Goal: Transaction & Acquisition: Purchase product/service

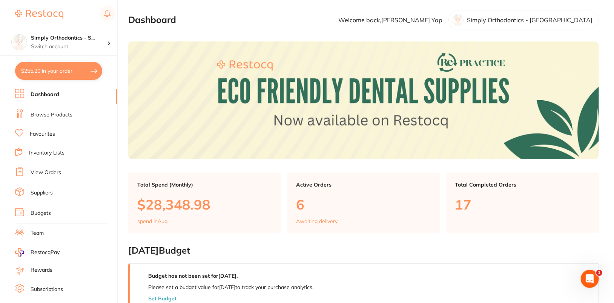
click at [55, 120] on ul "Dashboard Browse Products Favourites Inventory Lists View Orders Suppliers Budg…" at bounding box center [66, 219] width 102 height 260
click at [56, 117] on link "Browse Products" at bounding box center [52, 115] width 42 height 8
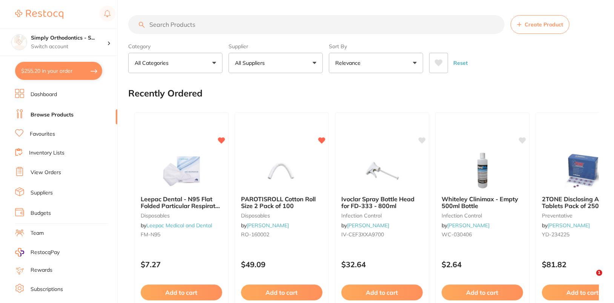
click at [540, 28] on button "Create Product" at bounding box center [540, 24] width 59 height 19
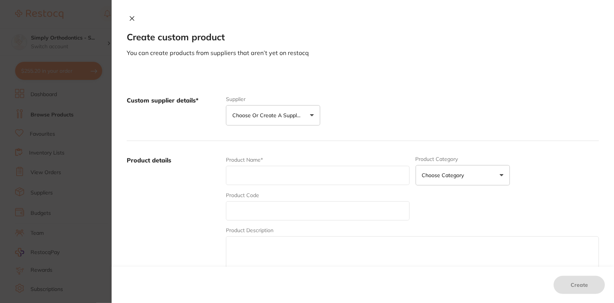
click at [308, 113] on button "Choose or create a supplier" at bounding box center [273, 115] width 94 height 20
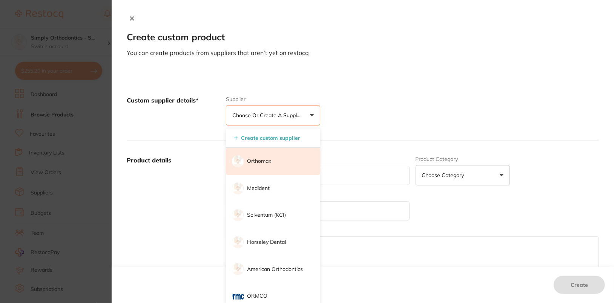
click at [260, 163] on p "Orthomax" at bounding box center [259, 162] width 24 height 8
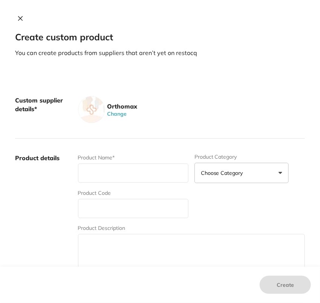
click at [20, 20] on icon at bounding box center [20, 19] width 4 height 4
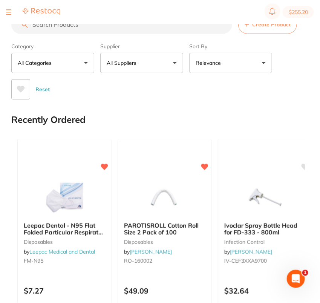
click at [163, 67] on button "All Suppliers" at bounding box center [141, 63] width 83 height 20
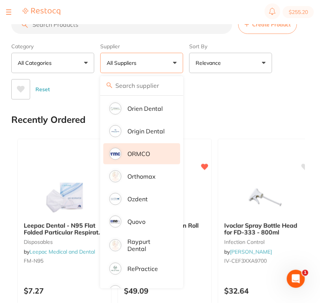
scroll to position [720, 0]
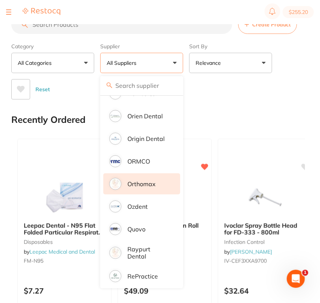
click at [157, 191] on li "Orthomax" at bounding box center [141, 184] width 77 height 21
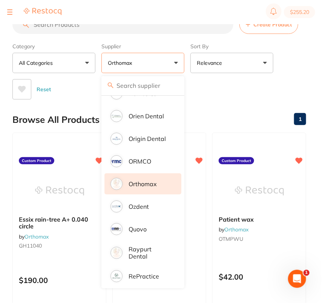
scroll to position [0, 0]
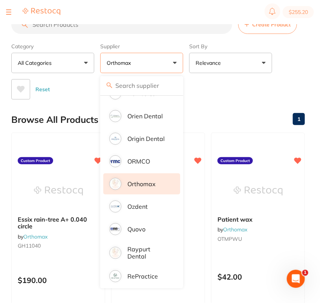
click at [154, 35] on section "Create Product Category All Categories All Categories No categories found Clear…" at bounding box center [158, 57] width 294 height 85
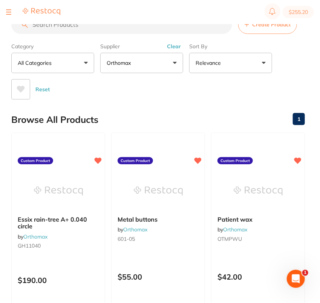
click at [159, 25] on input "search" at bounding box center [121, 24] width 221 height 19
paste input "GHM006B-01"
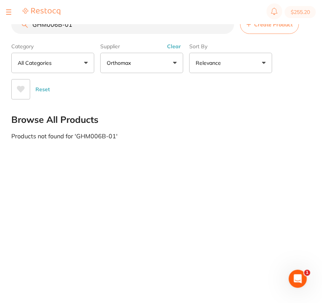
type input "GHM006B-01"
click at [294, 32] on button "Create Product" at bounding box center [269, 24] width 59 height 19
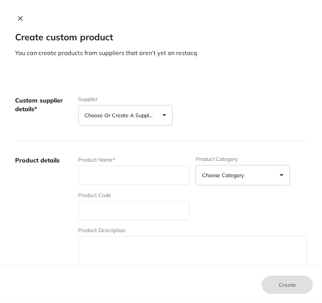
click at [127, 116] on p "Choose or create a supplier" at bounding box center [121, 116] width 72 height 8
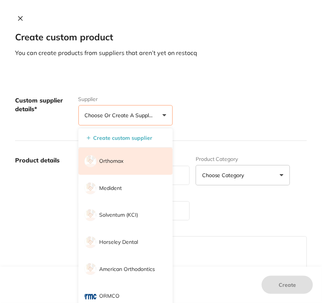
click at [145, 159] on li "Orthomax" at bounding box center [126, 161] width 94 height 27
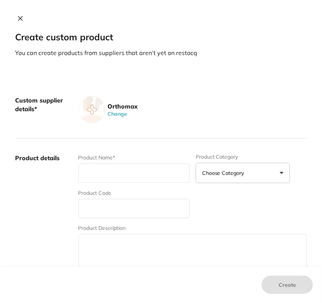
click at [176, 110] on div "Orthomax Change" at bounding box center [193, 109] width 229 height 27
click at [112, 211] on input "text" at bounding box center [134, 208] width 111 height 19
paste input "GHM006B-01"
type input "GHM006B-01"
click at [123, 169] on input "text" at bounding box center [134, 173] width 111 height 19
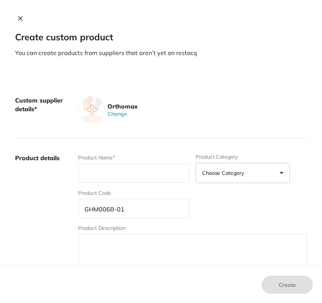
paste input "⁠Bondable SS coil eyelets (10 pack"
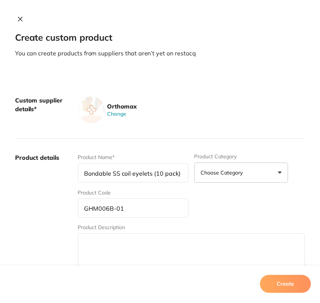
scroll to position [267, 0]
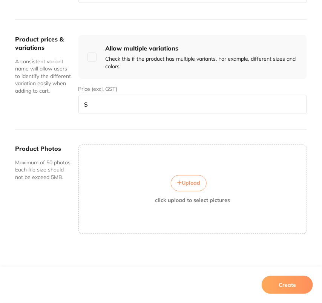
type input "⁠Bondable SS coil eyelets (10 pack)"
click at [121, 104] on input "number" at bounding box center [193, 104] width 229 height 19
type input "42"
click at [303, 296] on div "Create" at bounding box center [161, 285] width 322 height 36
click at [302, 290] on button "Create" at bounding box center [287, 285] width 51 height 18
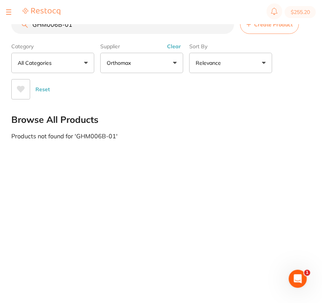
click at [175, 48] on button "Clear" at bounding box center [174, 46] width 18 height 7
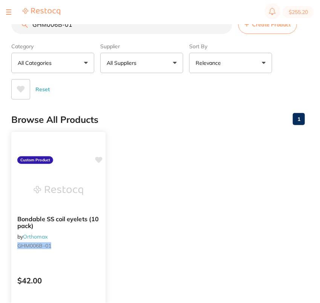
click at [100, 159] on icon at bounding box center [98, 160] width 7 height 6
click at [183, 127] on div "Browse All Products 1" at bounding box center [158, 119] width 294 height 25
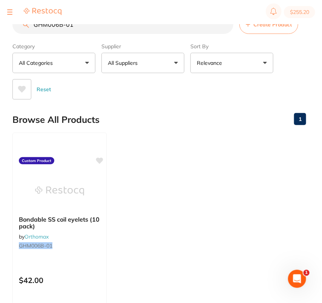
scroll to position [0, 0]
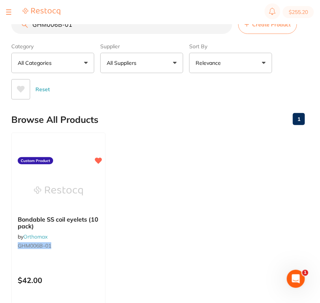
click at [5, 14] on section "$255.20" at bounding box center [160, 12] width 320 height 24
click at [9, 13] on div at bounding box center [8, 12] width 5 height 9
click at [10, 8] on div at bounding box center [8, 12] width 5 height 9
click at [10, 12] on button at bounding box center [8, 12] width 5 height 1
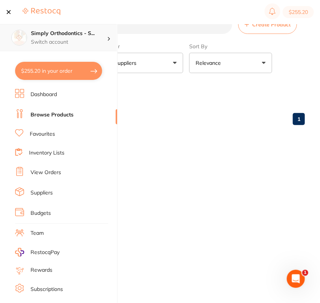
click at [112, 39] on div at bounding box center [112, 37] width 10 height 7
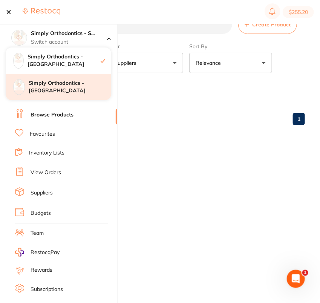
click at [89, 83] on div "Simply Orthodontics - Sunbury" at bounding box center [59, 87] width 106 height 26
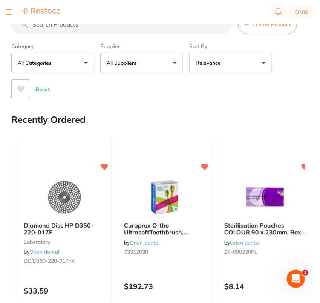
click at [263, 29] on button "Create Product" at bounding box center [268, 24] width 59 height 19
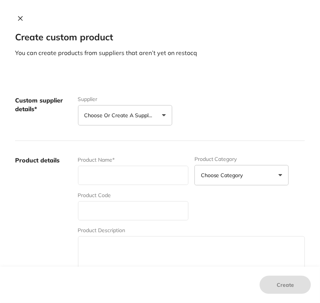
click at [117, 120] on button "Choose or create a supplier" at bounding box center [125, 115] width 94 height 20
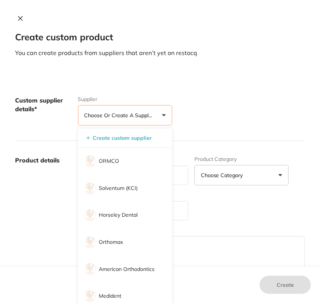
drag, startPoint x: 142, startPoint y: 234, endPoint x: 160, endPoint y: 199, distance: 40.2
click at [142, 234] on li "Orthomax" at bounding box center [125, 242] width 94 height 27
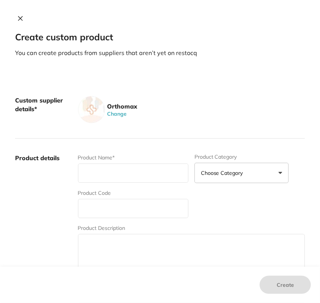
click at [211, 101] on div "Orthomax Change" at bounding box center [191, 109] width 227 height 27
click at [117, 204] on input "text" at bounding box center [133, 208] width 111 height 19
click at [101, 175] on input "text" at bounding box center [133, 173] width 111 height 19
paste input "⁠Bondable SS coil eyelets (10 pack"
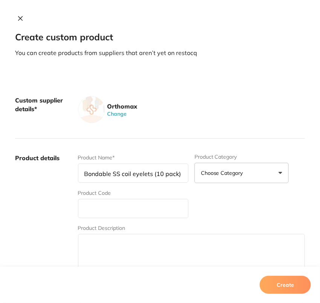
type input "⁠Bondable SS coil eyelets (10 pack)"
click at [141, 207] on input "text" at bounding box center [133, 208] width 111 height 19
paste input "GHM006B-01"
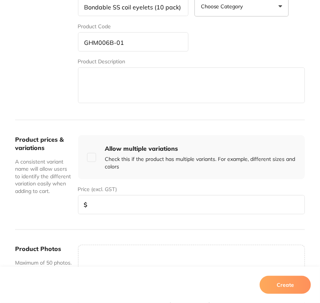
scroll to position [185, 0]
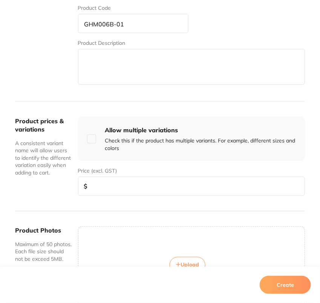
type input "GHM006B-01"
click at [140, 175] on div "Price (excl. GST) $" at bounding box center [191, 181] width 227 height 29
click at [137, 190] on input "number" at bounding box center [191, 186] width 227 height 19
type input "42"
click at [280, 285] on button "Create" at bounding box center [285, 285] width 51 height 18
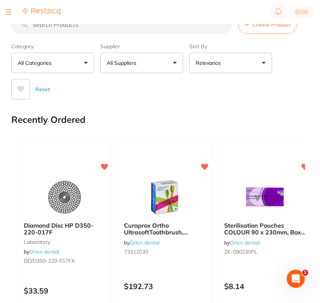
click at [121, 29] on input "search" at bounding box center [121, 24] width 221 height 19
paste input "GHM006B-01"
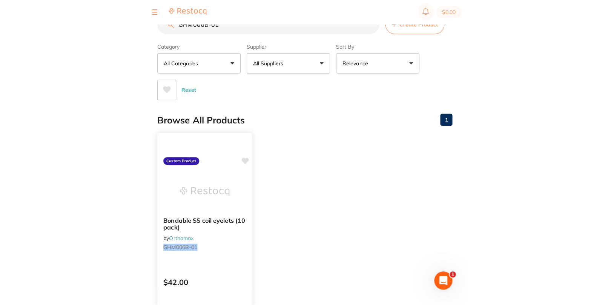
scroll to position [0, 0]
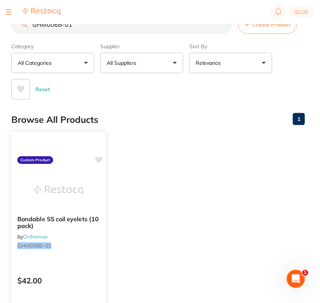
type input "GHM006B-01"
click at [101, 159] on icon at bounding box center [98, 160] width 7 height 6
click at [193, 145] on ul "⁠Bondable SS coil eyelets (10 pack) by Orthomax GHM006B-01 Custom Product $42.0…" at bounding box center [158, 241] width 294 height 217
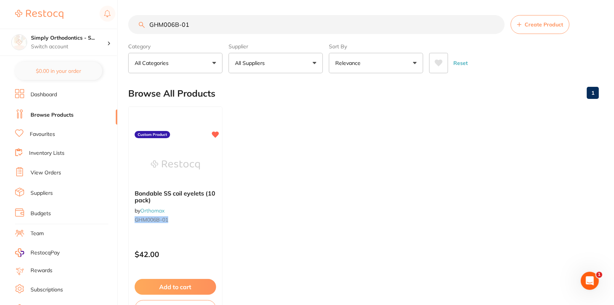
click at [322, 156] on ul "⁠Bondable SS coil eyelets (10 pack) by Orthomax GHM006B-01 Custom Product $42.0…" at bounding box center [363, 214] width 471 height 217
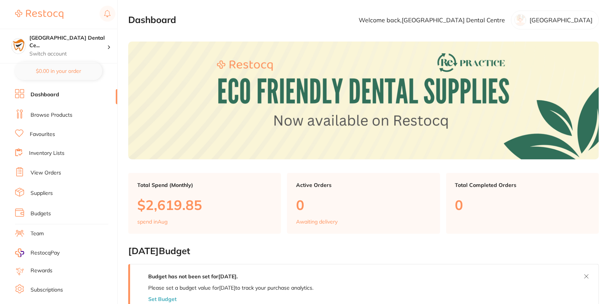
click at [50, 116] on link "Browse Products" at bounding box center [52, 115] width 42 height 8
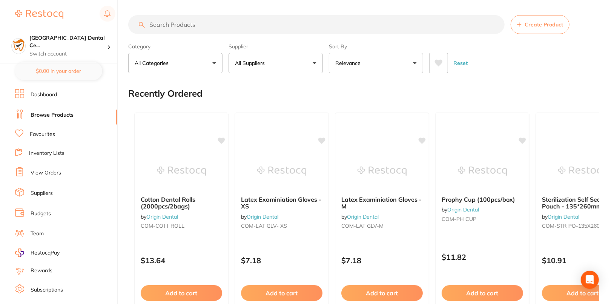
click at [314, 66] on button "All Suppliers" at bounding box center [276, 63] width 94 height 20
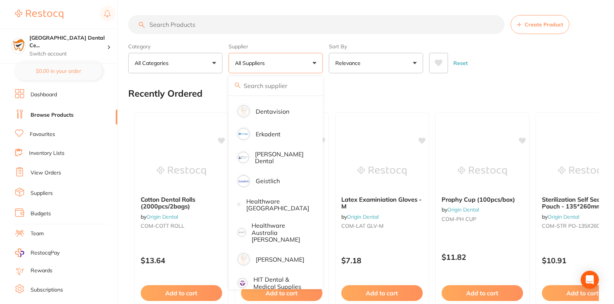
scroll to position [270, 0]
click at [277, 256] on p "[PERSON_NAME]" at bounding box center [280, 259] width 49 height 7
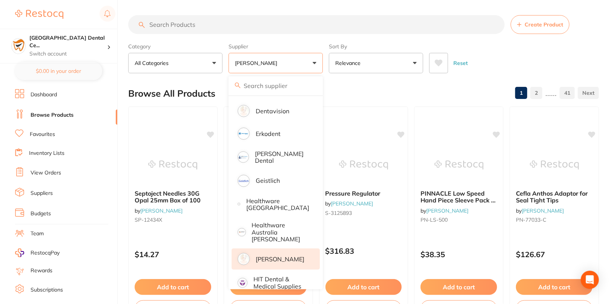
click at [413, 88] on div "Browse All Products 1 2 ...... 41" at bounding box center [363, 93] width 471 height 25
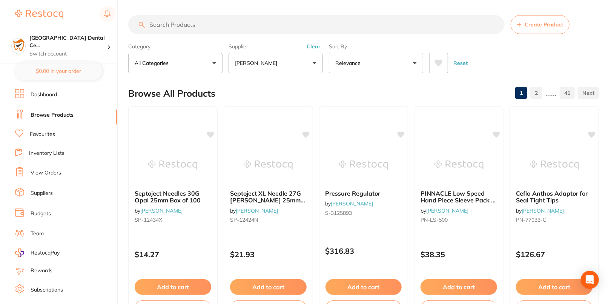
click at [274, 21] on input "search" at bounding box center [316, 24] width 377 height 19
paste input "SP-4090-100"
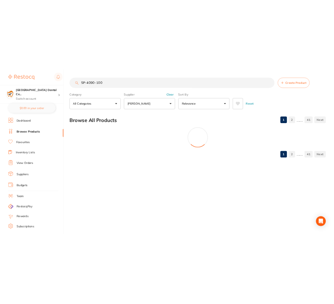
scroll to position [0, 0]
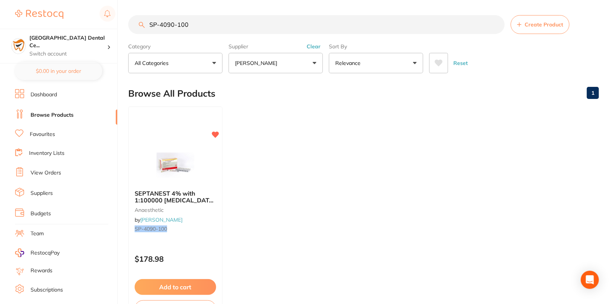
type input "SP-4090-100"
click at [340, 152] on ul "SEPTANEST 4% with 1:100000 adrenalin 2.2ml 2xBox 50 GOLD anaesthetic by Henry S…" at bounding box center [363, 214] width 471 height 217
click at [50, 169] on link "View Orders" at bounding box center [46, 173] width 31 height 8
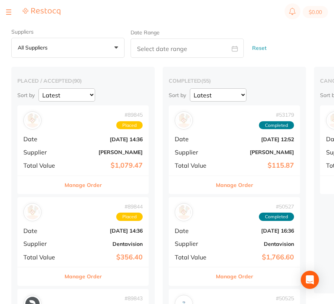
click at [11, 11] on div at bounding box center [33, 12] width 54 height 9
click at [10, 13] on div at bounding box center [8, 12] width 5 height 9
click at [8, 12] on button at bounding box center [8, 12] width 5 height 1
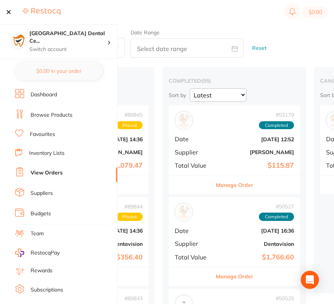
click at [10, 12] on button at bounding box center [8, 12] width 5 height 1
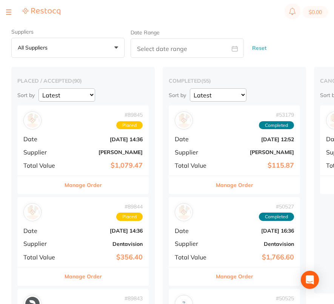
click at [83, 187] on button "Manage Order" at bounding box center [83, 185] width 37 height 18
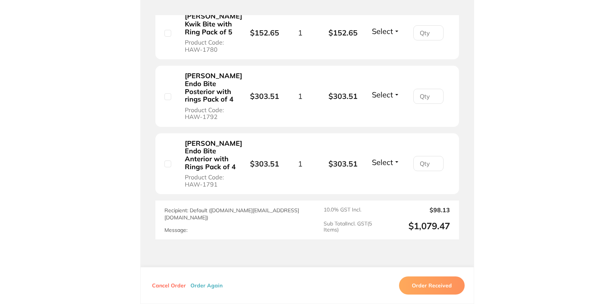
scroll to position [513, 0]
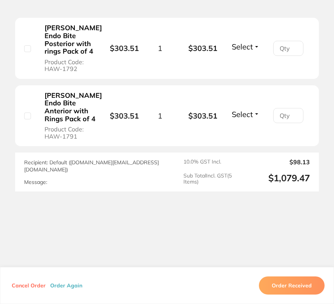
click at [71, 287] on button "Order Again" at bounding box center [66, 285] width 37 height 7
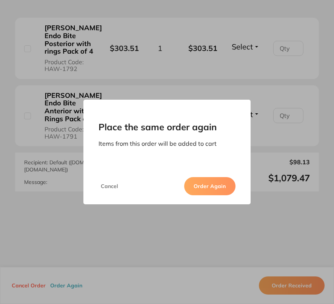
click at [214, 189] on button "Order Again" at bounding box center [209, 186] width 51 height 18
checkbox input "false"
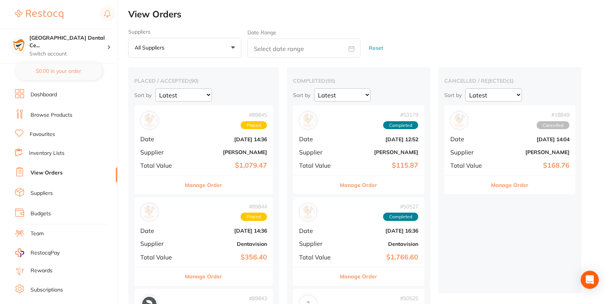
click at [203, 189] on button "Manage Order" at bounding box center [203, 185] width 37 height 18
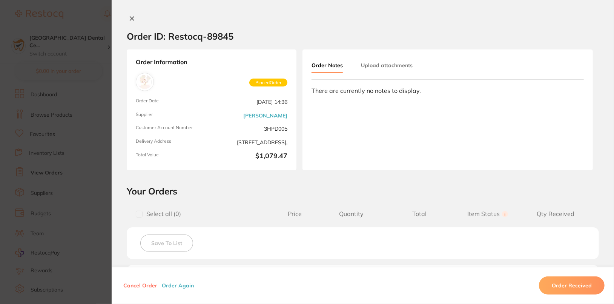
click at [177, 287] on button "Order Again" at bounding box center [178, 285] width 37 height 7
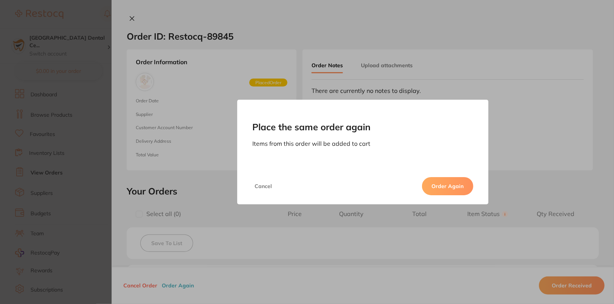
click at [240, 228] on div "Place the same order again Items from this order will be added to cart Cancel O…" at bounding box center [363, 152] width 503 height 304
click at [264, 190] on button "Cancel" at bounding box center [263, 186] width 22 height 18
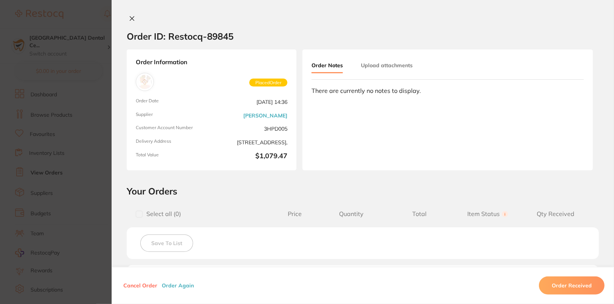
click at [176, 287] on button "Order Again" at bounding box center [178, 285] width 37 height 7
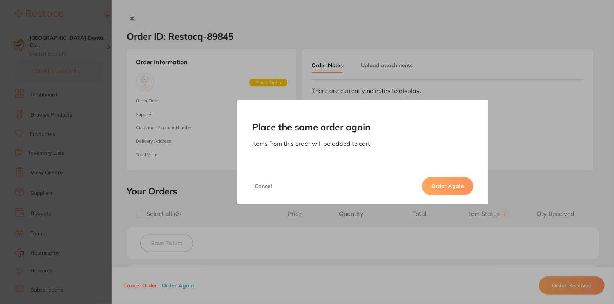
click at [455, 182] on button "Order Again" at bounding box center [447, 186] width 51 height 18
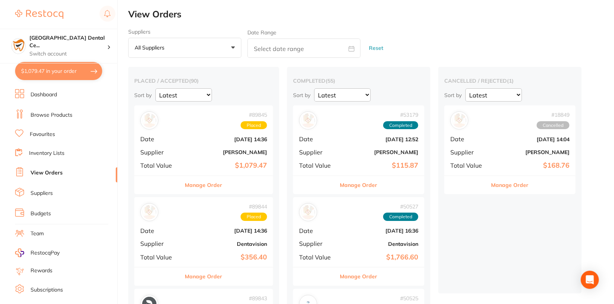
click at [65, 77] on button "$1,079.47 in your order" at bounding box center [58, 71] width 87 height 18
checkbox input "true"
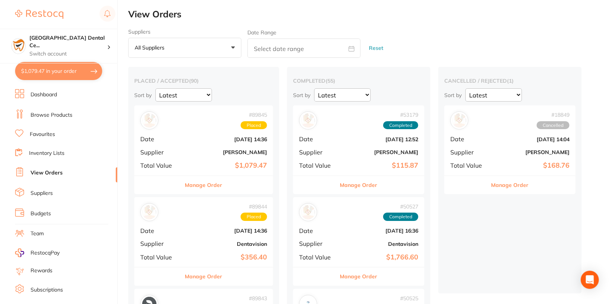
checkbox input "true"
click at [204, 189] on button "Manage Order" at bounding box center [203, 185] width 37 height 18
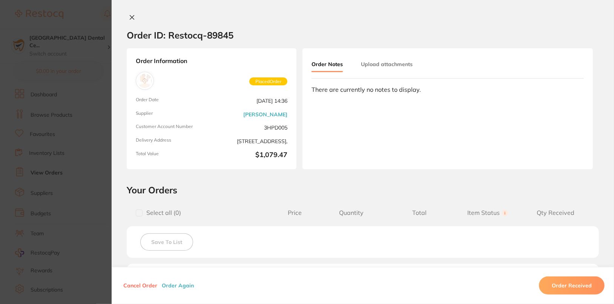
scroll to position [2, 0]
click at [178, 288] on button "Order Again" at bounding box center [178, 285] width 37 height 7
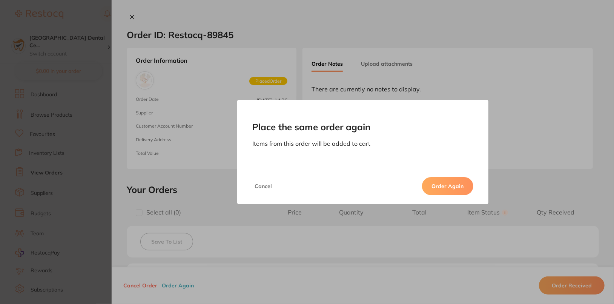
click at [452, 180] on button "Order Again" at bounding box center [447, 186] width 51 height 18
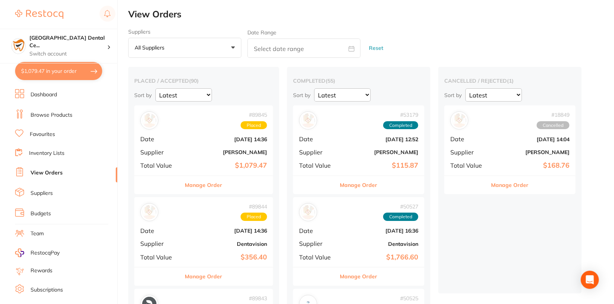
click at [34, 79] on button "$1,079.47 in your order" at bounding box center [58, 71] width 87 height 18
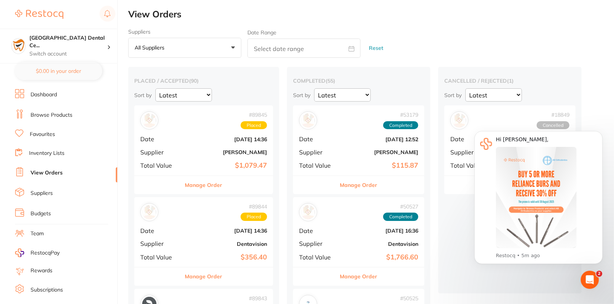
checkbox input "true"
click at [46, 78] on button "$2,195.62 in your order" at bounding box center [58, 71] width 87 height 18
checkbox input "true"
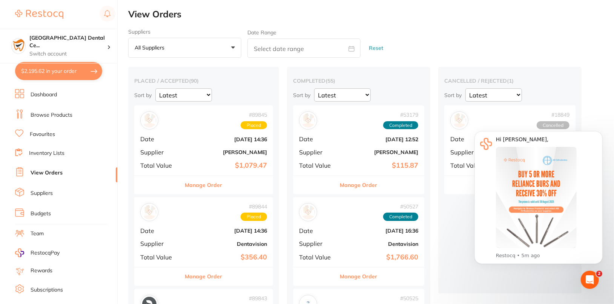
checkbox input "true"
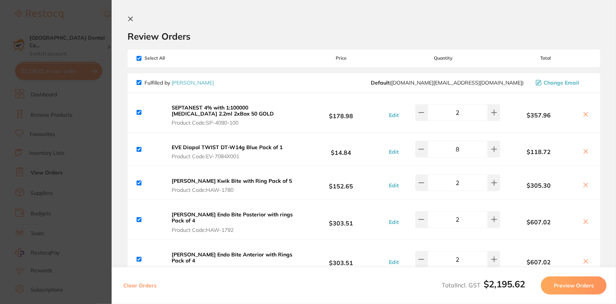
click at [139, 58] on input "checkbox" at bounding box center [139, 58] width 5 height 5
checkbox input "false"
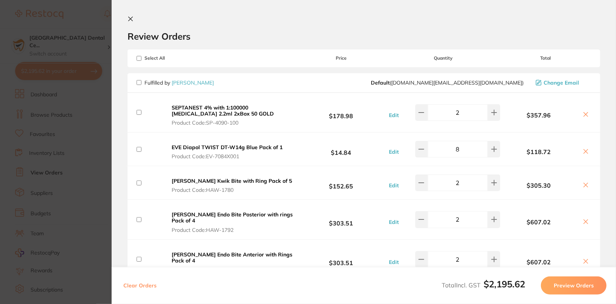
checkbox input "false"
click at [140, 82] on input "checkbox" at bounding box center [139, 82] width 5 height 5
checkbox input "true"
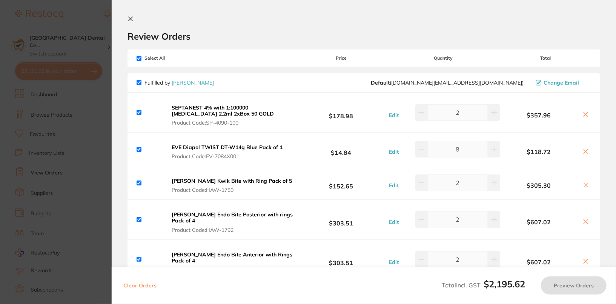
checkbox input "true"
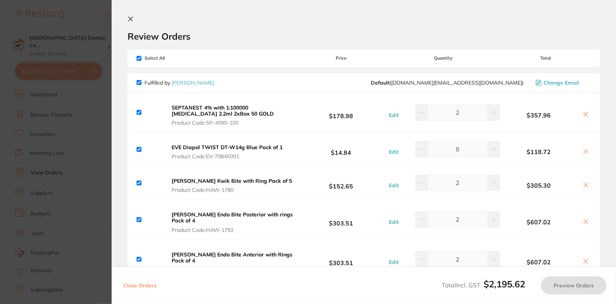
checkbox input "true"
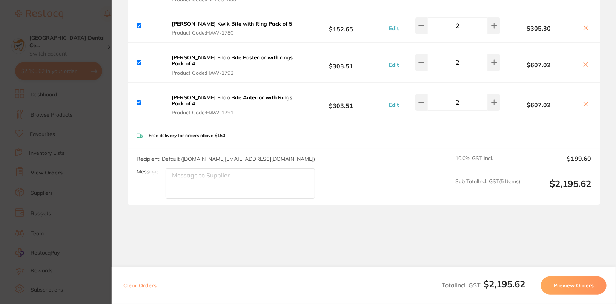
scroll to position [169, 0]
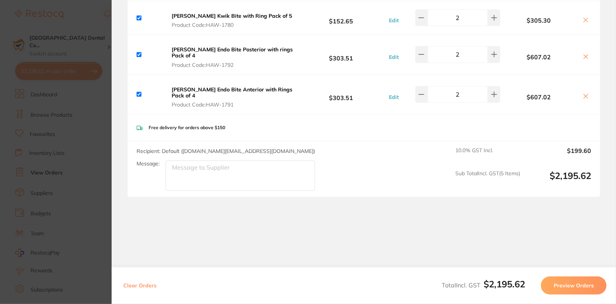
click at [132, 281] on button "Clear Orders" at bounding box center [140, 285] width 38 height 18
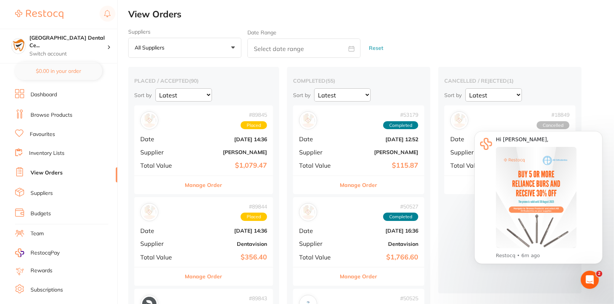
scroll to position [0, 0]
click at [204, 145] on div "# 89845 Placed Date Aug 11 2025, 14:36 Supplier Henry Schein Halas Total Value …" at bounding box center [203, 140] width 139 height 70
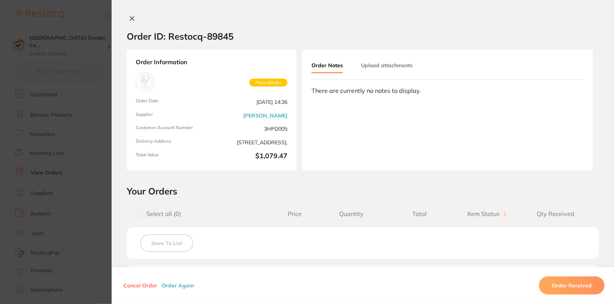
click at [131, 18] on icon at bounding box center [132, 19] width 4 height 4
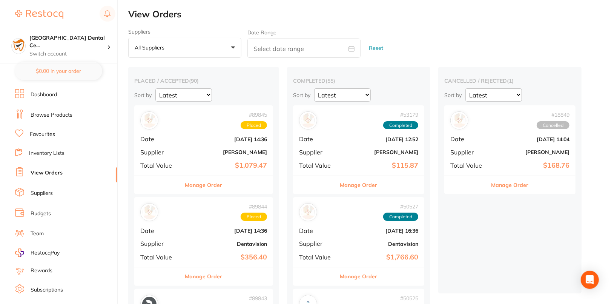
click at [203, 189] on button "Manage Order" at bounding box center [203, 185] width 37 height 18
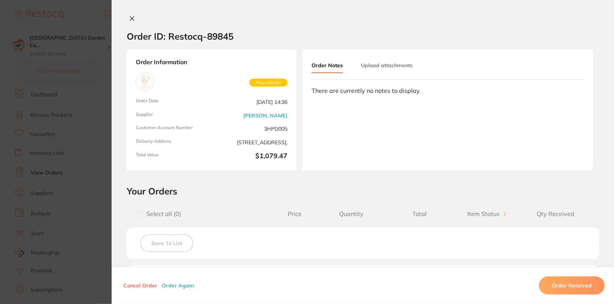
click at [177, 288] on button "Order Again" at bounding box center [178, 285] width 37 height 7
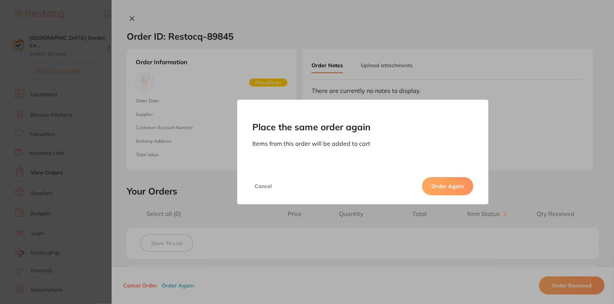
click at [453, 187] on button "Order Again" at bounding box center [447, 186] width 51 height 18
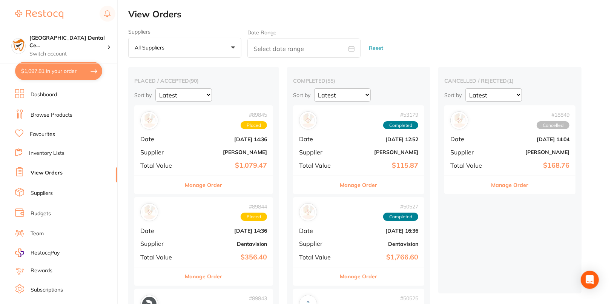
click at [49, 75] on button "$1,097.81 in your order" at bounding box center [58, 71] width 87 height 18
checkbox input "true"
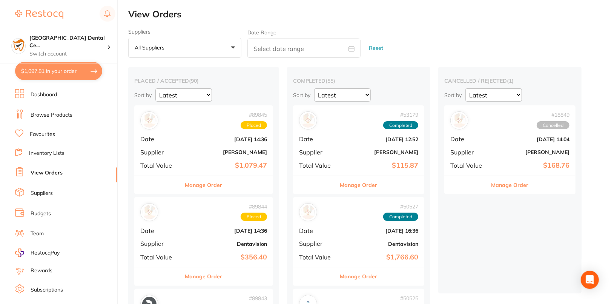
checkbox input "true"
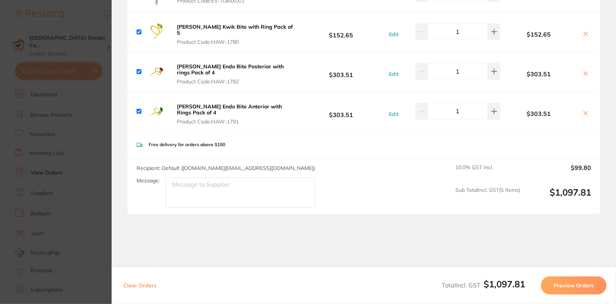
scroll to position [169, 0]
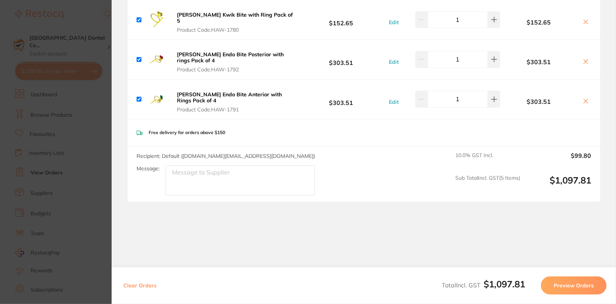
click at [573, 290] on button "Preview Orders" at bounding box center [574, 285] width 66 height 18
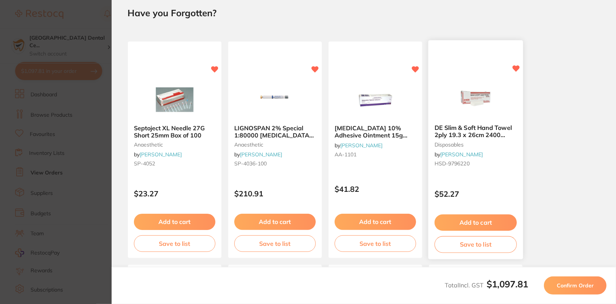
scroll to position [0, 0]
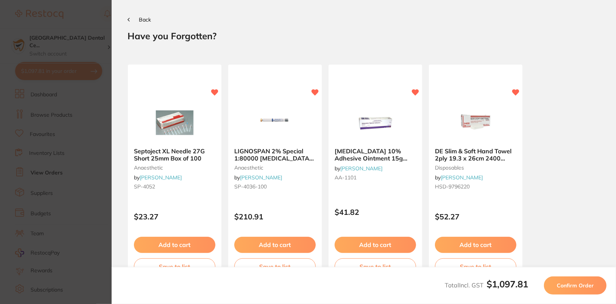
click at [590, 292] on button "Confirm Order" at bounding box center [575, 285] width 63 height 18
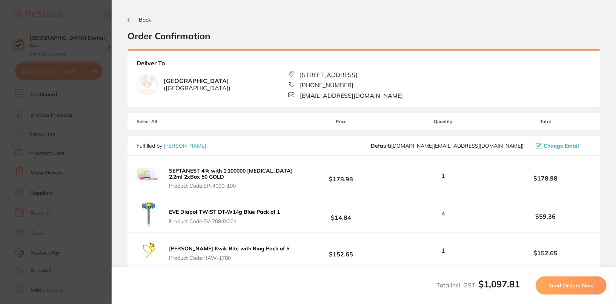
click at [3, 119] on section "Update RRP Set your pre negotiated price for this item. Item Agreed RRP (excl. …" at bounding box center [308, 152] width 616 height 304
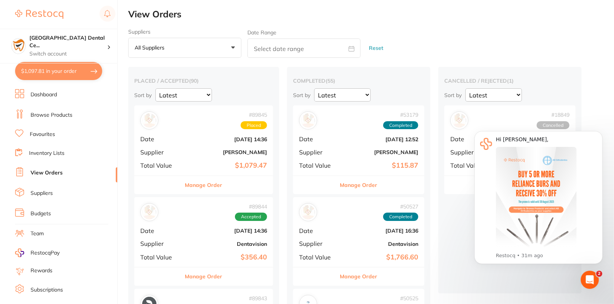
click at [209, 187] on button "Manage Order" at bounding box center [203, 185] width 37 height 18
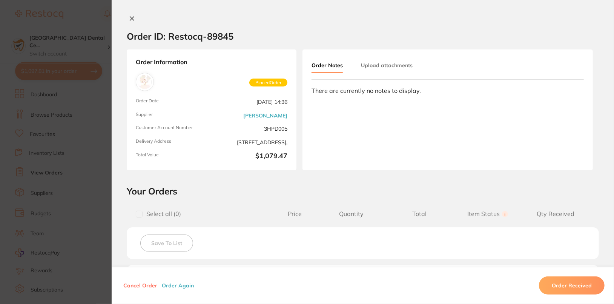
click at [130, 19] on icon at bounding box center [132, 19] width 4 height 4
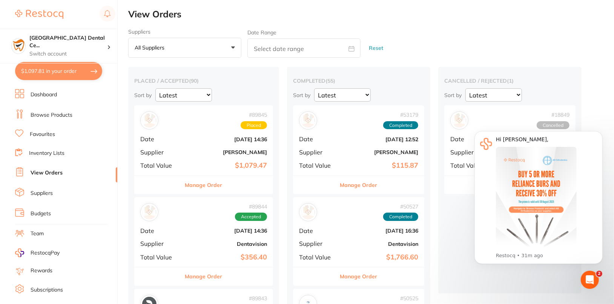
click at [42, 78] on button "$1,097.81 in your order" at bounding box center [58, 71] width 87 height 18
checkbox input "true"
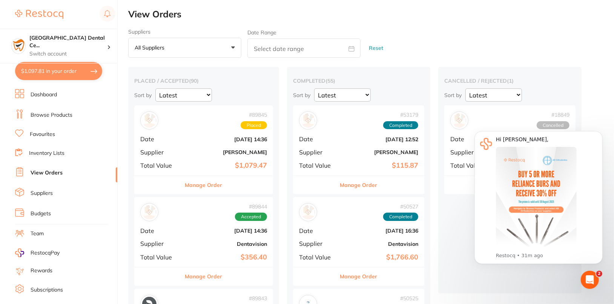
checkbox input "true"
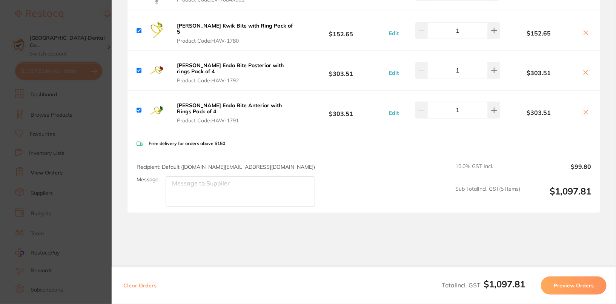
scroll to position [169, 0]
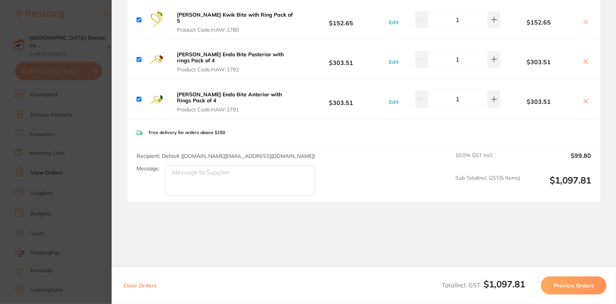
click at [583, 293] on button "Preview Orders" at bounding box center [574, 285] width 66 height 18
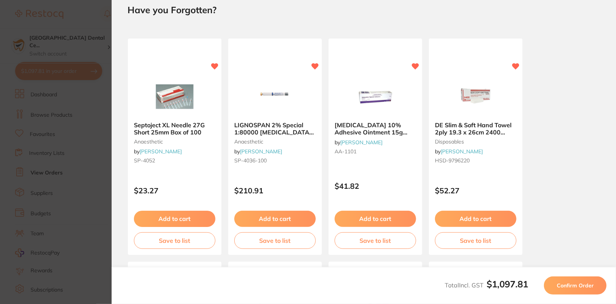
scroll to position [0, 0]
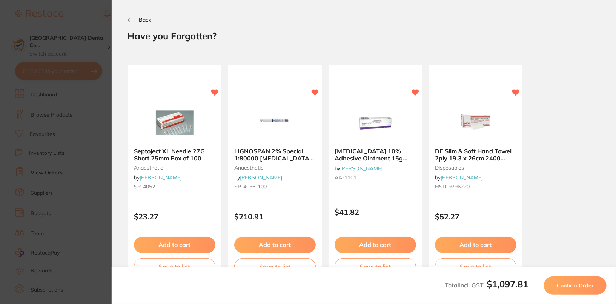
click at [581, 290] on button "Confirm Order" at bounding box center [575, 285] width 63 height 18
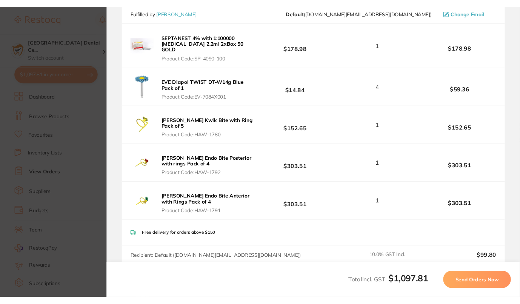
scroll to position [144, 0]
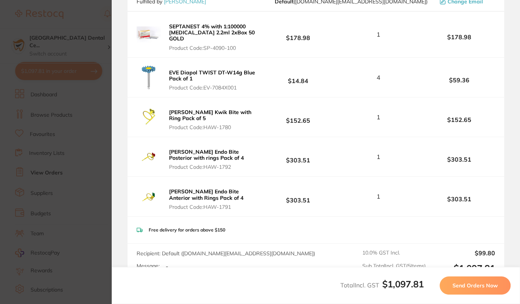
click at [470, 292] on button "Send Orders Now" at bounding box center [475, 285] width 71 height 18
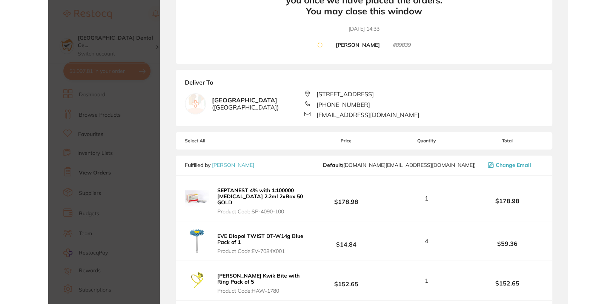
scroll to position [0, 0]
